Goal: Task Accomplishment & Management: Use online tool/utility

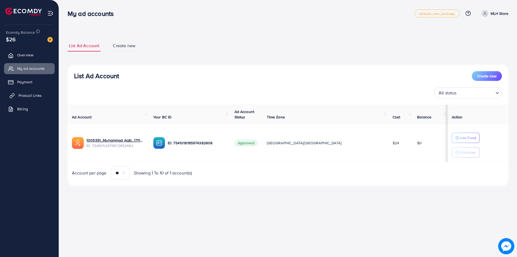
click at [36, 94] on span "Product Links" at bounding box center [30, 95] width 23 height 5
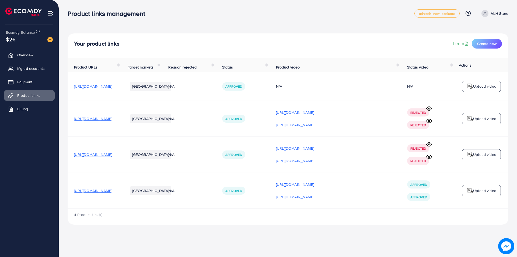
click at [478, 192] on p "Upload video" at bounding box center [484, 190] width 23 height 6
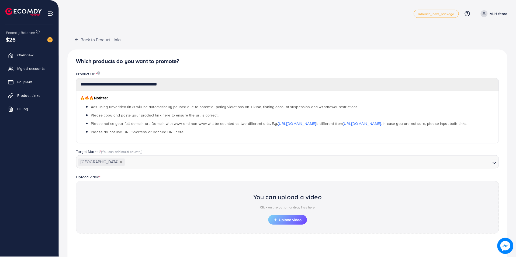
scroll to position [85, 0]
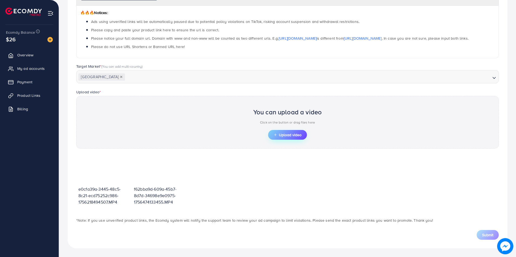
click at [285, 136] on span "Upload video" at bounding box center [287, 135] width 28 height 4
click at [291, 134] on span "Upload video" at bounding box center [287, 135] width 28 height 4
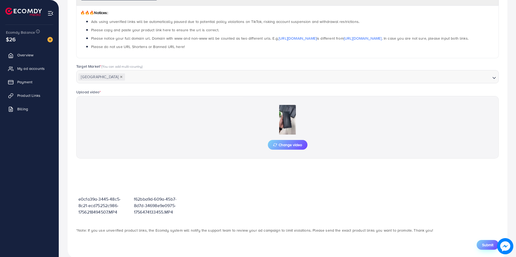
click at [484, 245] on span "Submit" at bounding box center [487, 244] width 11 height 5
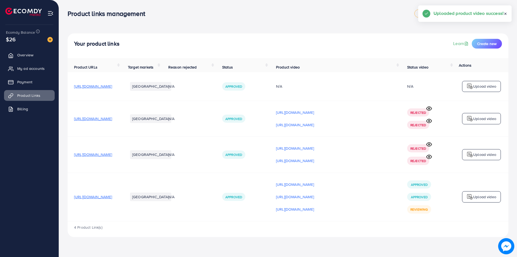
click at [479, 200] on p "Upload video" at bounding box center [484, 196] width 23 height 6
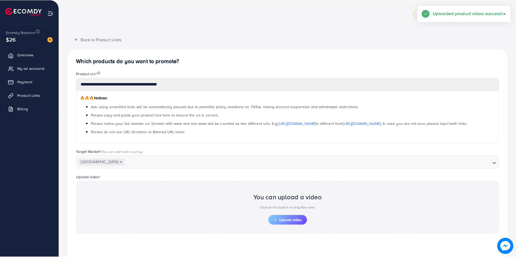
scroll to position [85, 0]
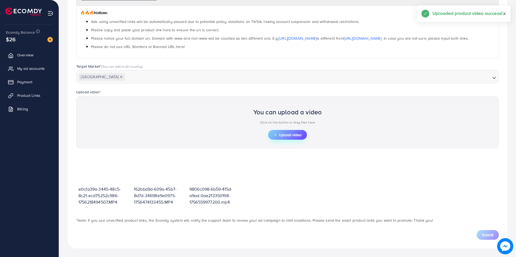
click at [286, 135] on span "Upload video" at bounding box center [287, 135] width 28 height 4
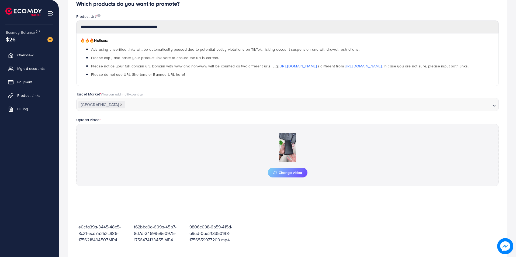
scroll to position [87, 0]
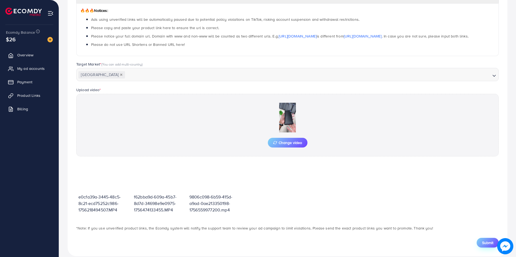
click at [484, 242] on span "Submit" at bounding box center [487, 242] width 11 height 5
